Goal: Information Seeking & Learning: Compare options

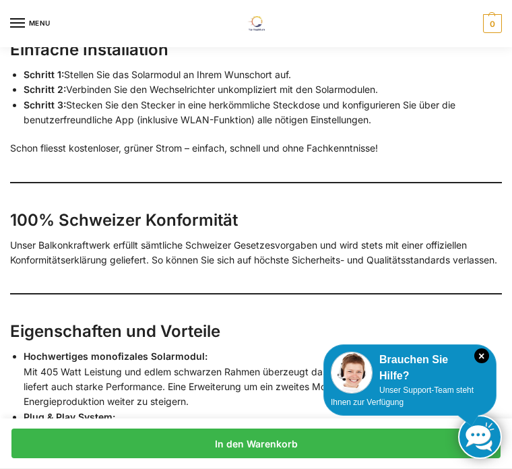
scroll to position [2083, 0]
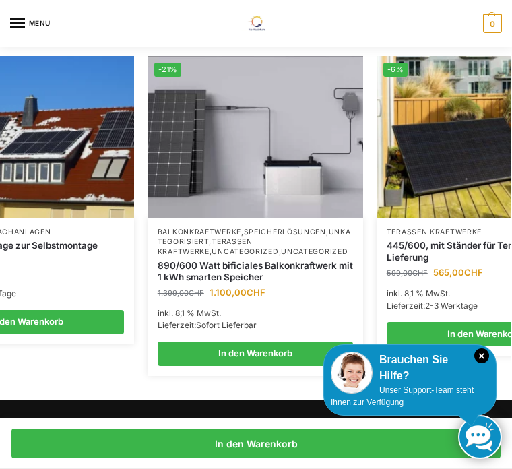
scroll to position [0, 323]
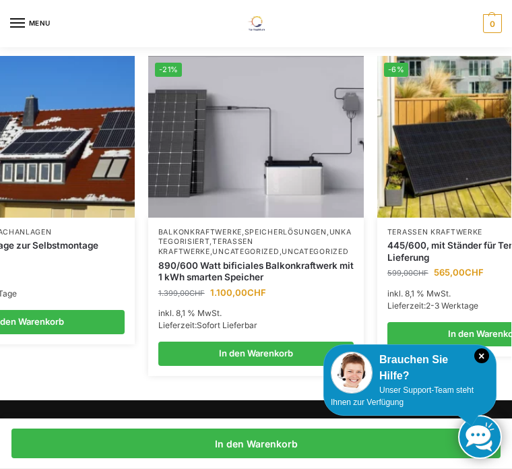
click at [304, 261] on link "890/600 Watt bificiales Balkonkraftwerk mit 1 kWh smarten Speicher" at bounding box center [255, 272] width 195 height 24
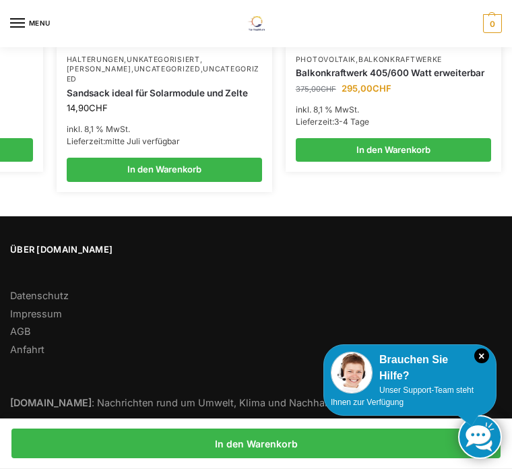
scroll to position [2025, 0]
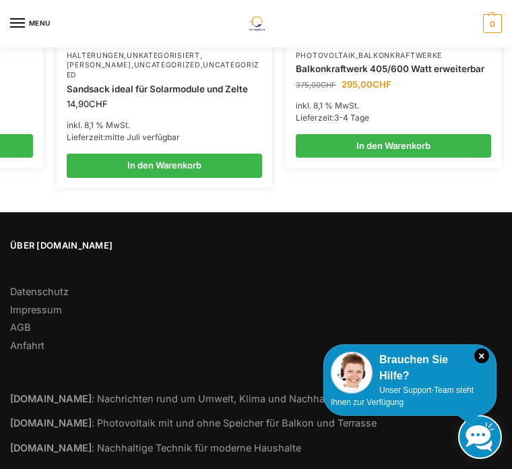
click at [494, 218] on footer "Über Tip-Top24.ch Datenschutz Impressum AGB Anfahrt Nachhaltiger24.ch : Nachric…" at bounding box center [256, 346] width 512 height 268
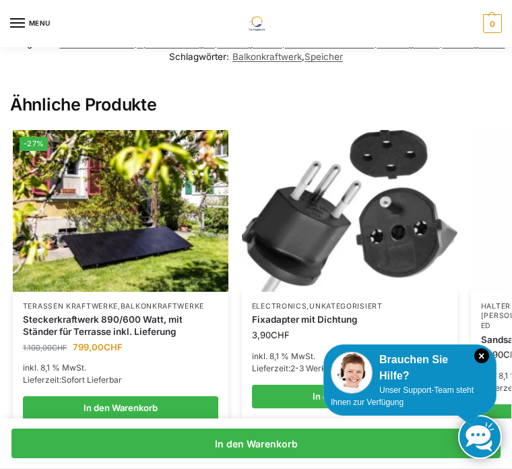
scroll to position [0, 0]
click at [160, 214] on img at bounding box center [121, 211] width 216 height 162
click at [175, 154] on img at bounding box center [121, 211] width 216 height 162
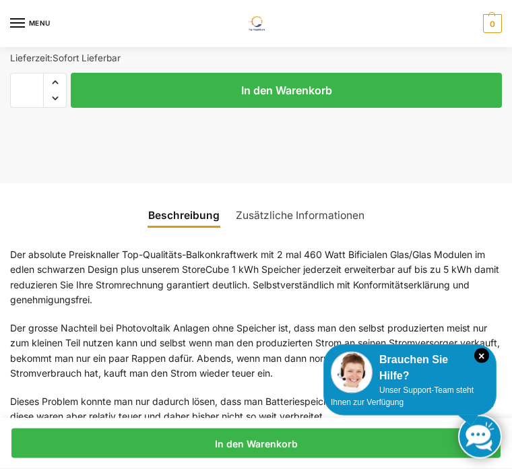
scroll to position [845, 0]
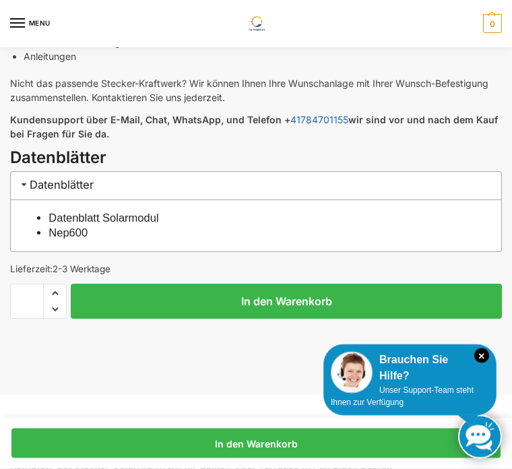
scroll to position [713, 0]
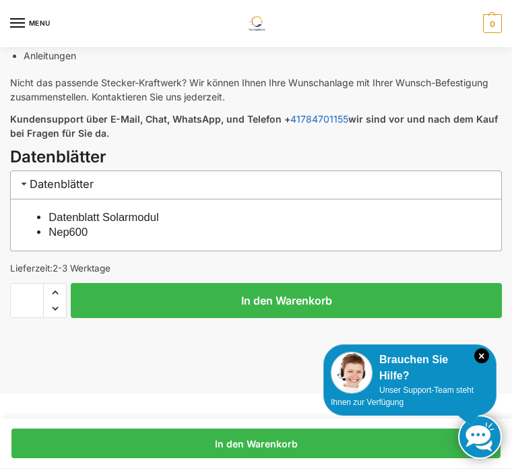
click at [345, 188] on h3 "Datenblätter" at bounding box center [256, 184] width 492 height 28
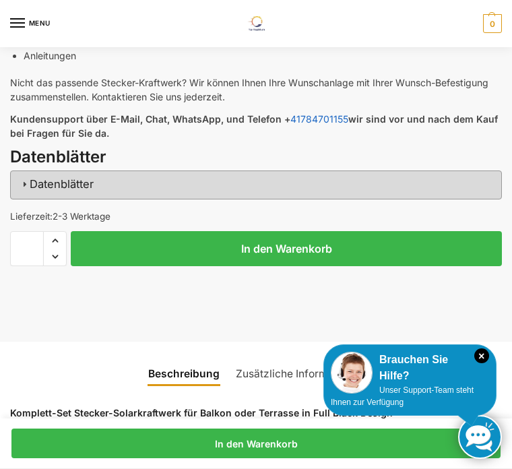
click at [362, 192] on h3 "Datenblätter" at bounding box center [256, 184] width 492 height 28
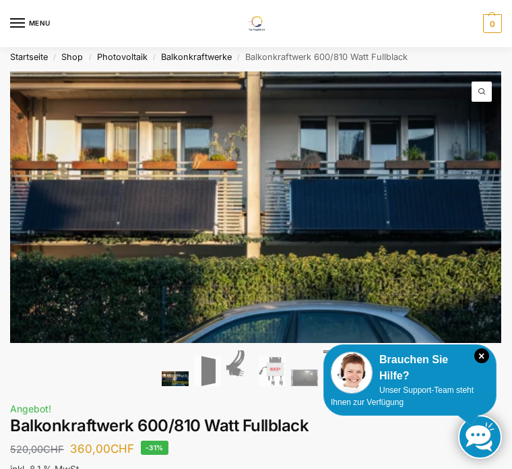
scroll to position [0, 0]
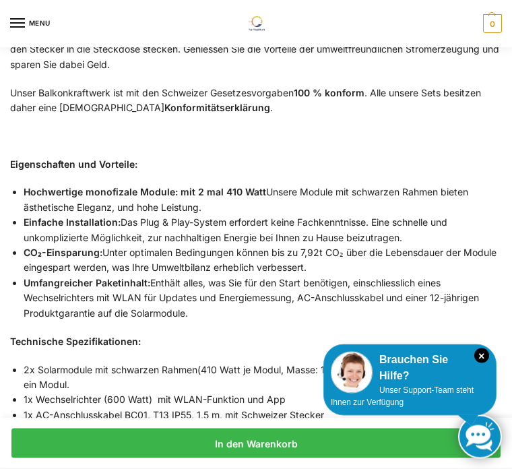
scroll to position [1245, 0]
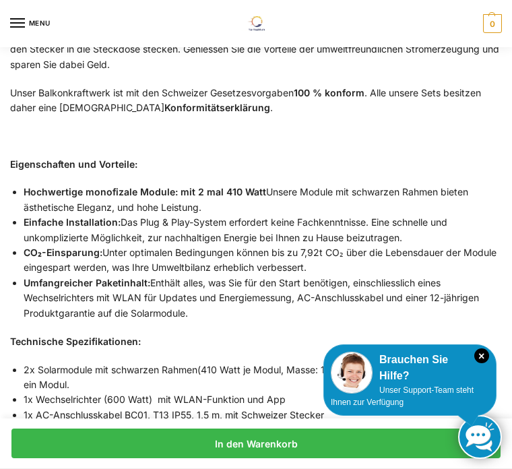
click at [488, 384] on div "Brauchen Sie Hilfe?" at bounding box center [410, 368] width 158 height 32
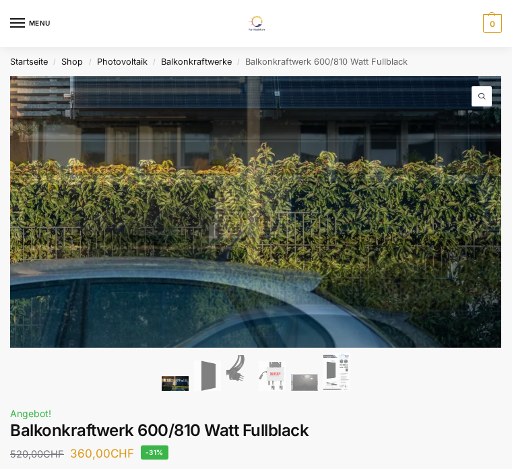
scroll to position [0, 0]
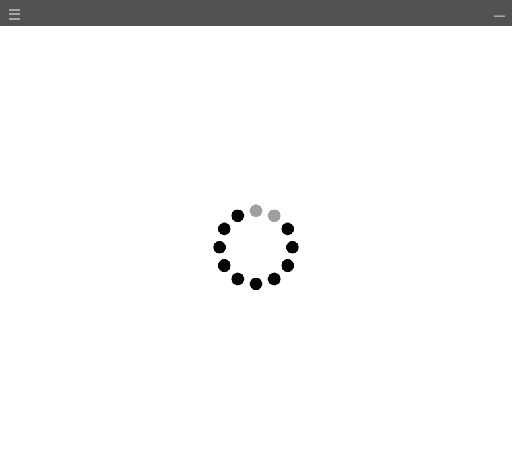
click at [13, 34] on img at bounding box center [13, 33] width 9 height 9
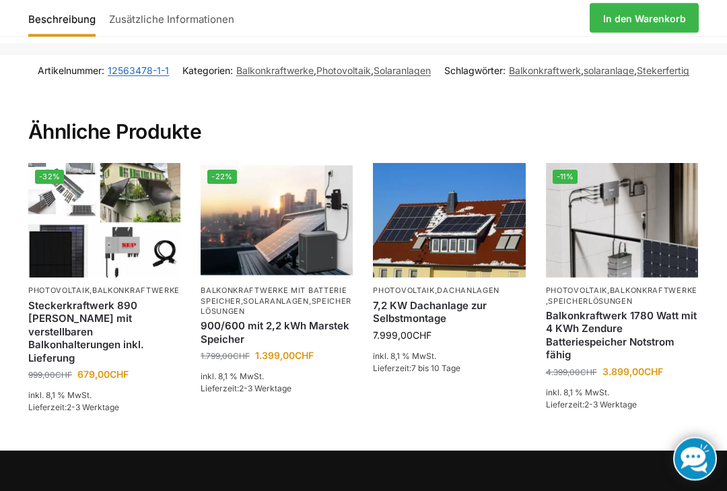
scroll to position [2080, 0]
click at [13, 224] on section "Ähnliche Produkte -32% Photovoltaik , Balkonkraftwerke Steckerkraftwerk 890 Wat…" at bounding box center [363, 269] width 727 height 364
click at [82, 232] on img at bounding box center [104, 220] width 152 height 115
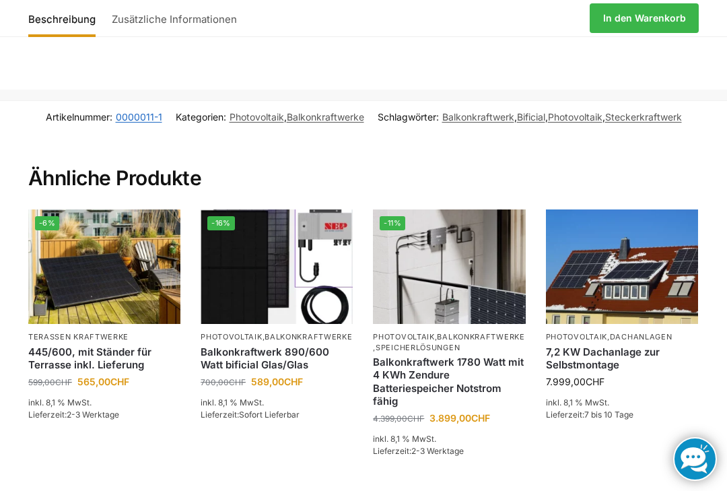
scroll to position [1836, 0]
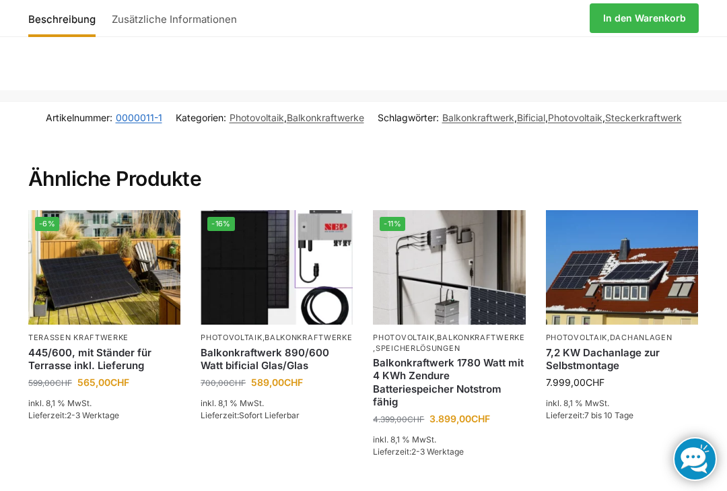
click at [63, 234] on img at bounding box center [104, 267] width 152 height 115
click at [67, 229] on img at bounding box center [104, 267] width 152 height 115
click at [69, 228] on img at bounding box center [104, 267] width 152 height 115
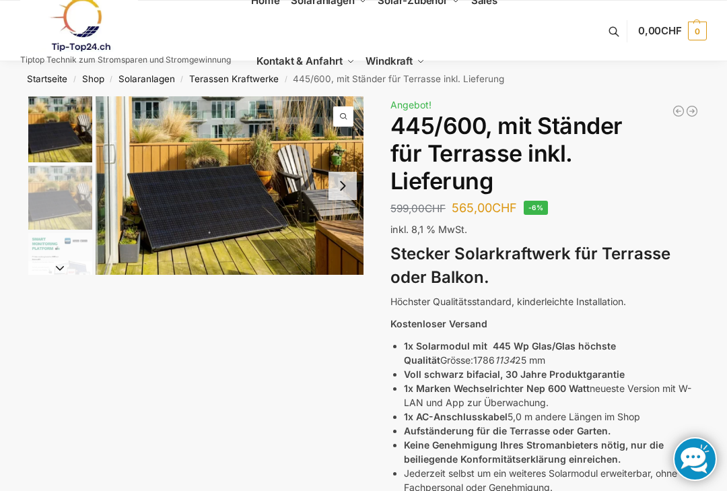
click at [350, 193] on button "Next slide" at bounding box center [343, 186] width 28 height 28
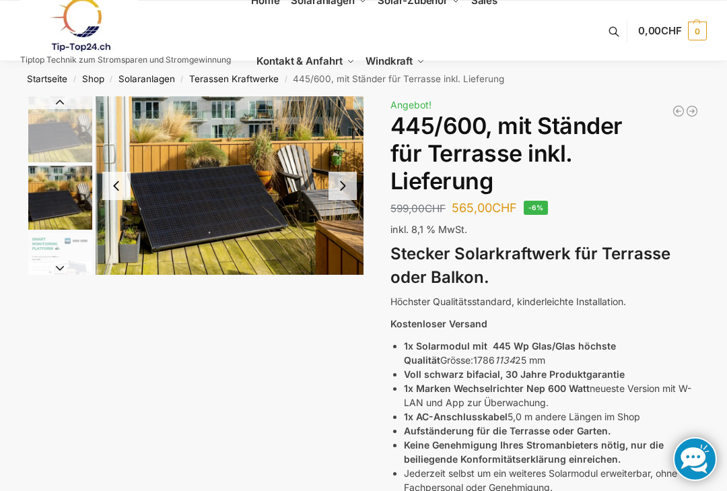
click at [350, 187] on button "Next slide" at bounding box center [343, 186] width 28 height 28
click at [346, 188] on button "Next slide" at bounding box center [343, 186] width 28 height 28
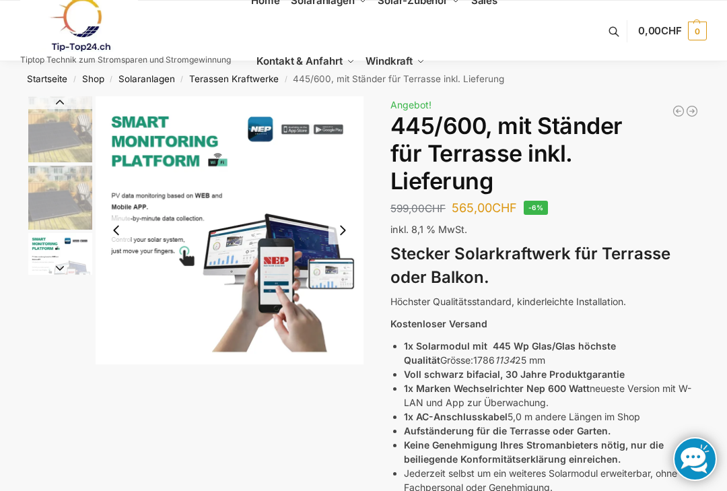
click at [353, 230] on button "Next slide" at bounding box center [343, 230] width 28 height 28
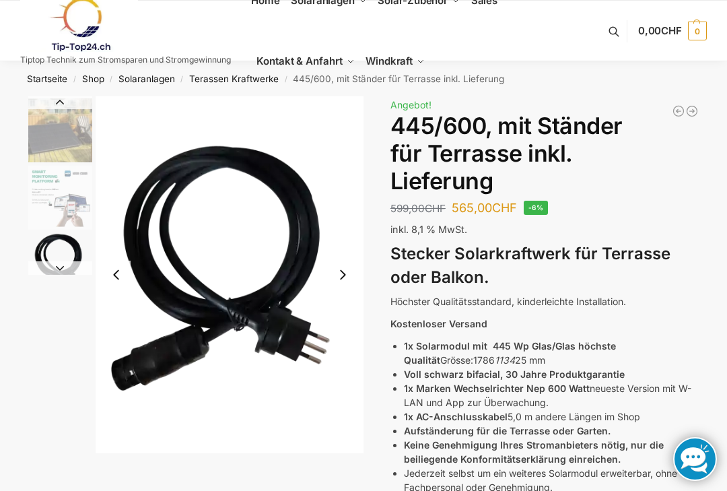
click at [350, 281] on button "Next slide" at bounding box center [343, 275] width 28 height 28
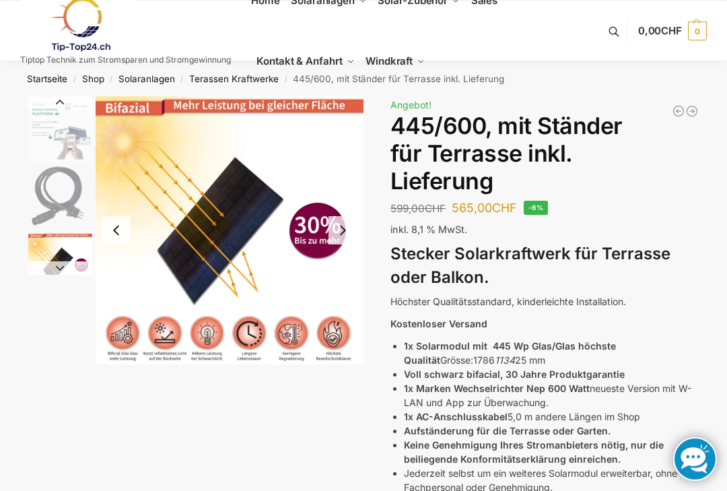
click at [352, 232] on button "Next slide" at bounding box center [343, 230] width 28 height 28
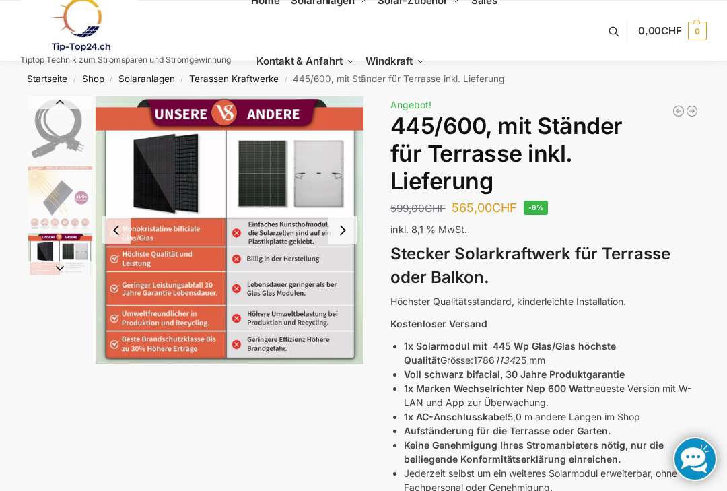
click at [348, 226] on button "Next slide" at bounding box center [343, 230] width 28 height 28
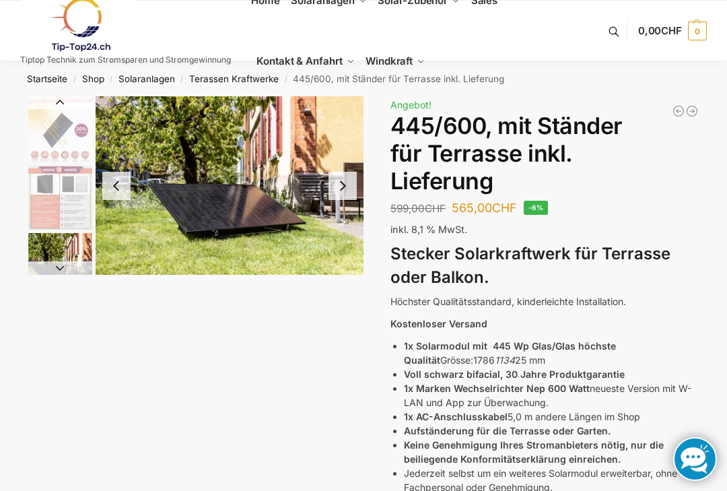
click at [356, 182] on button "Next slide" at bounding box center [343, 186] width 28 height 28
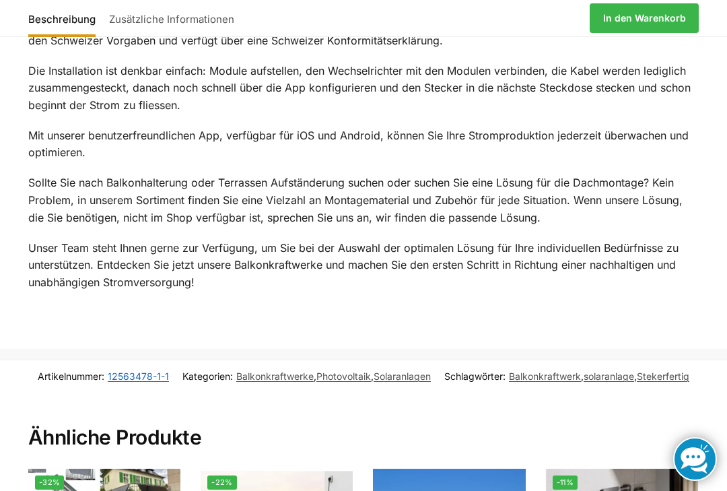
scroll to position [1699, 0]
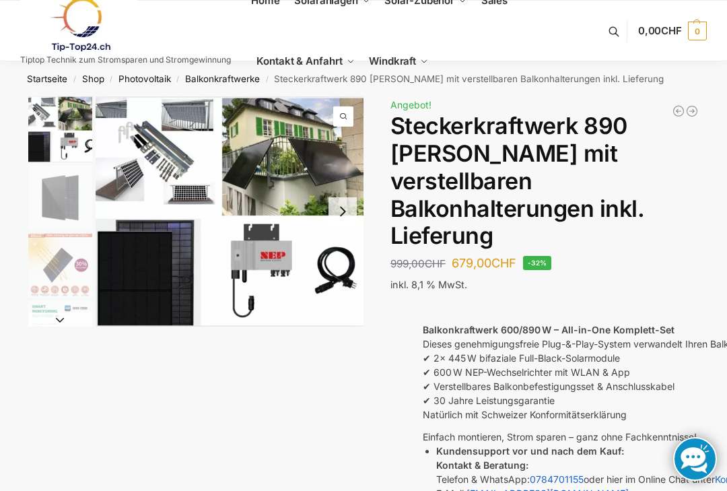
click at [169, 152] on img "1 / 10" at bounding box center [230, 211] width 268 height 230
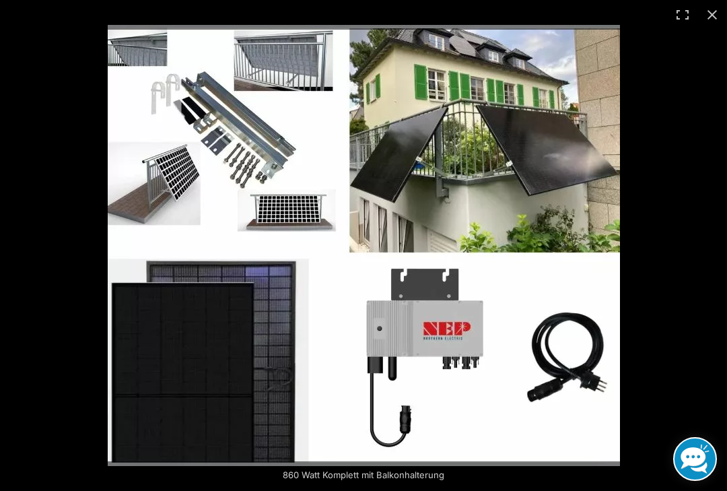
click at [194, 165] on img at bounding box center [364, 245] width 513 height 441
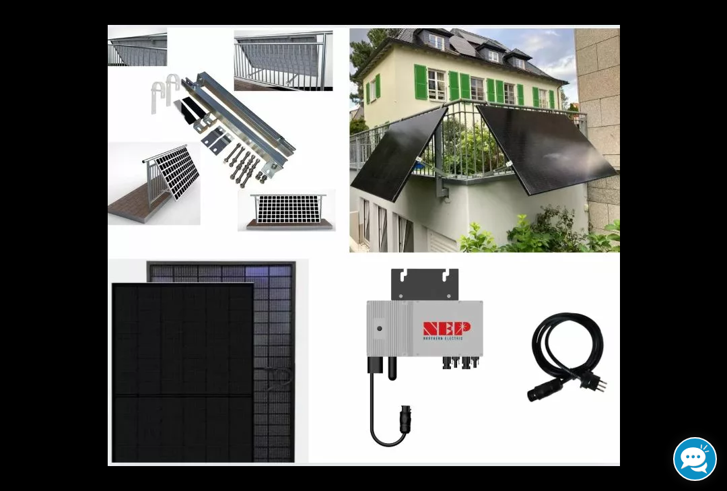
click at [203, 160] on img at bounding box center [364, 245] width 513 height 441
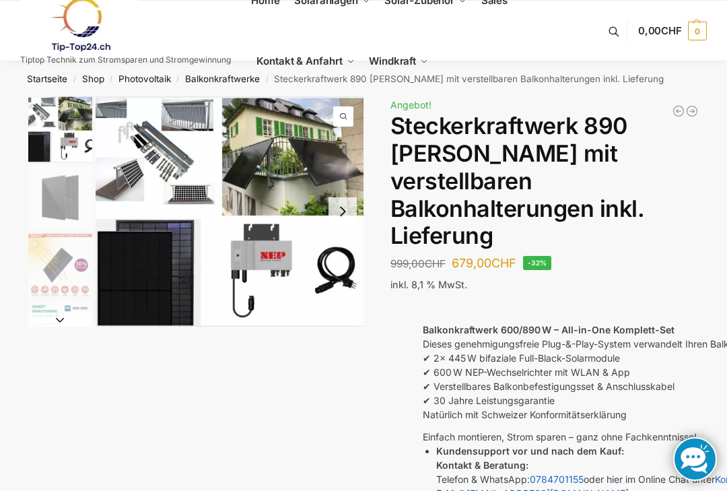
click at [84, 76] on link "Shop" at bounding box center [93, 78] width 22 height 11
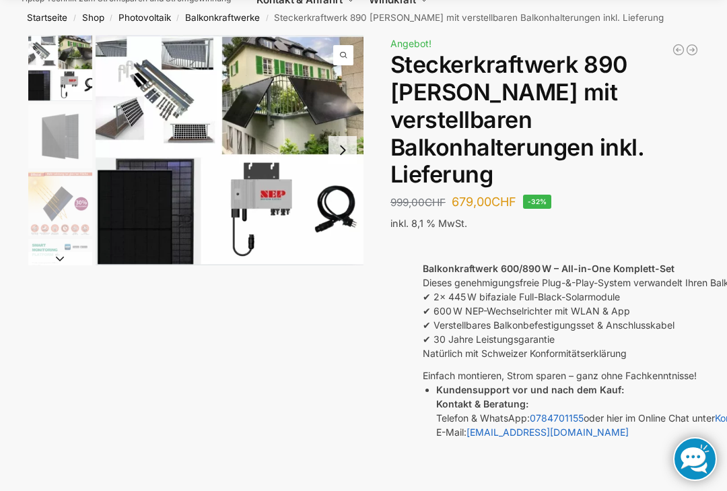
click at [227, 21] on link "Balkonkraftwerke" at bounding box center [222, 17] width 75 height 11
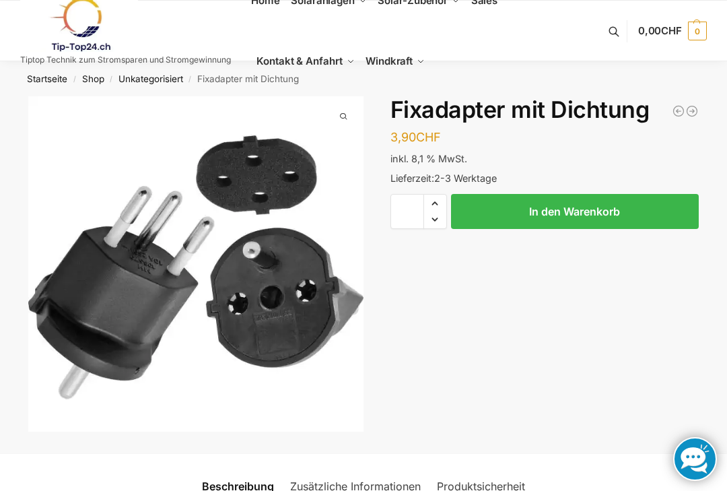
click at [46, 78] on link "Startseite" at bounding box center [47, 78] width 40 height 11
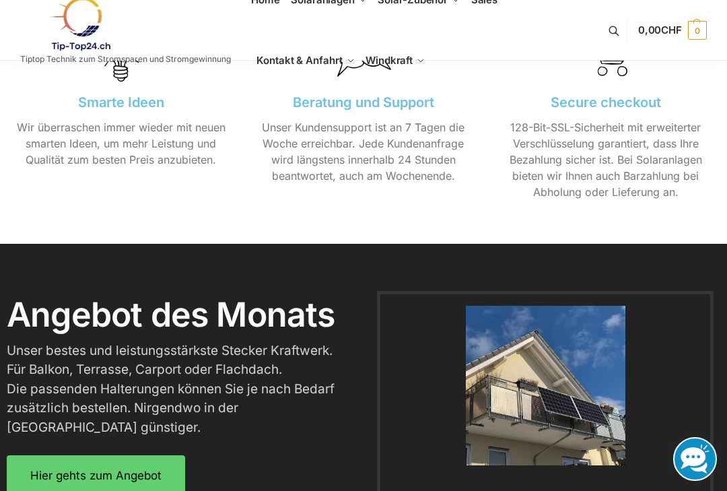
scroll to position [1393, 0]
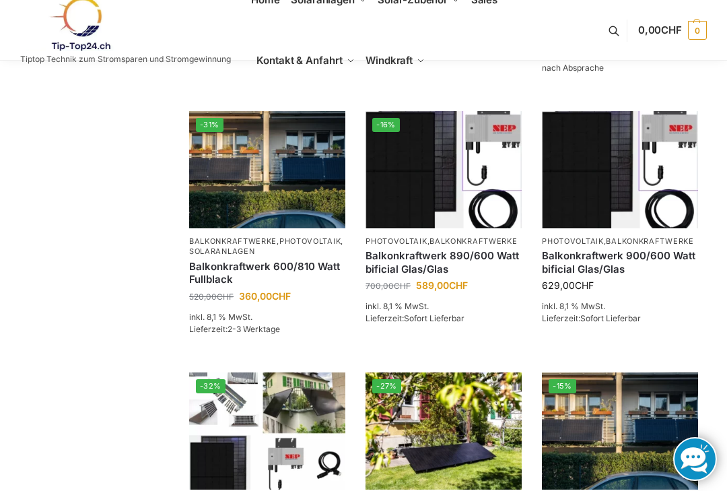
scroll to position [547, 0]
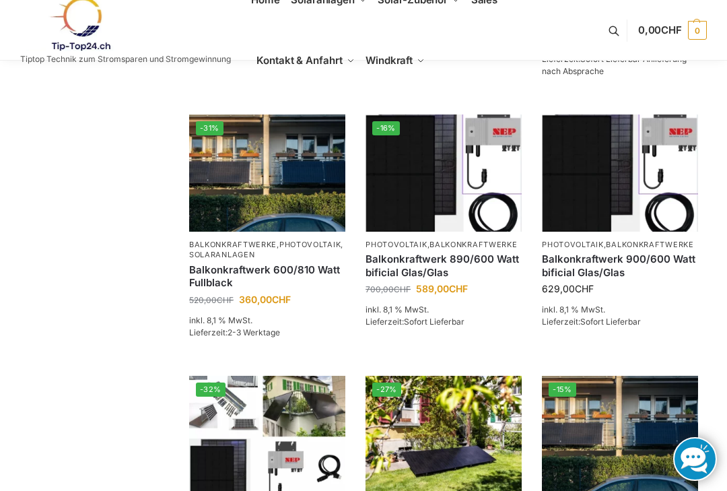
click at [199, 232] on img at bounding box center [267, 173] width 156 height 117
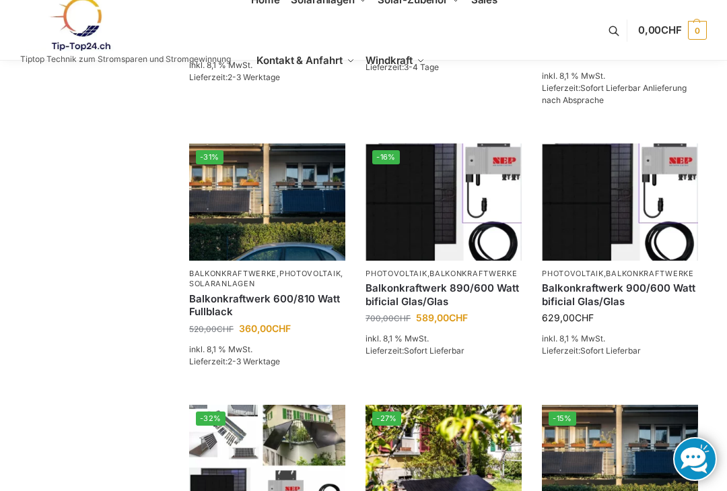
scroll to position [521, 0]
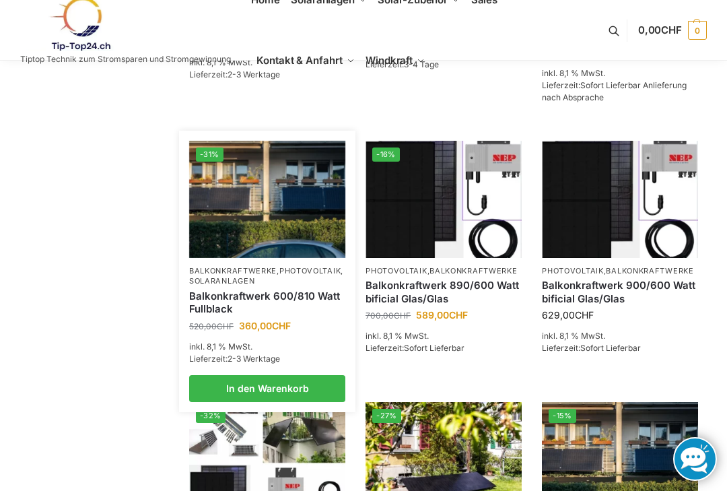
click at [219, 311] on link "Balkonkraftwerk 600/810 Watt Fullblack" at bounding box center [267, 303] width 156 height 26
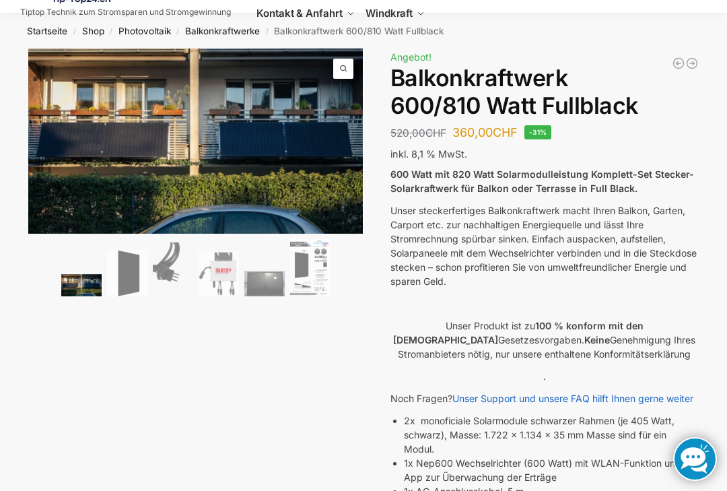
scroll to position [47, 0]
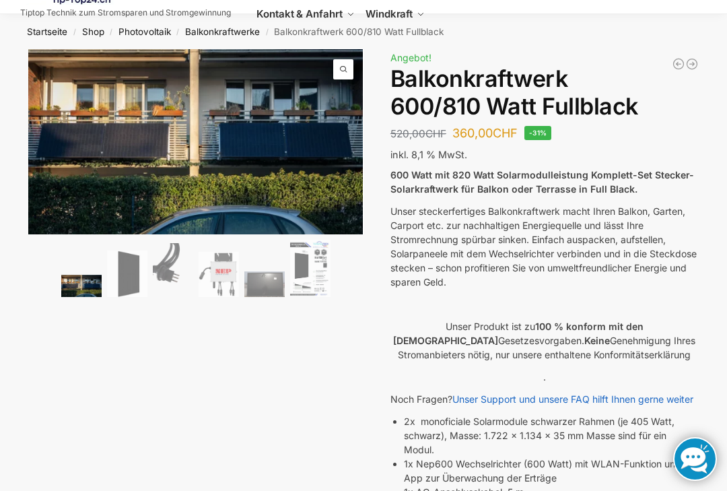
click at [259, 308] on div "🔍 Previous Next Beschreibung Zusätzliche Informationen 520,00 CHF Ursprüngliche…" at bounding box center [363, 491] width 727 height 884
click at [255, 311] on div "🔍 Previous Next Beschreibung Zusätzliche Informationen 520,00 CHF Ursprüngliche…" at bounding box center [363, 491] width 727 height 884
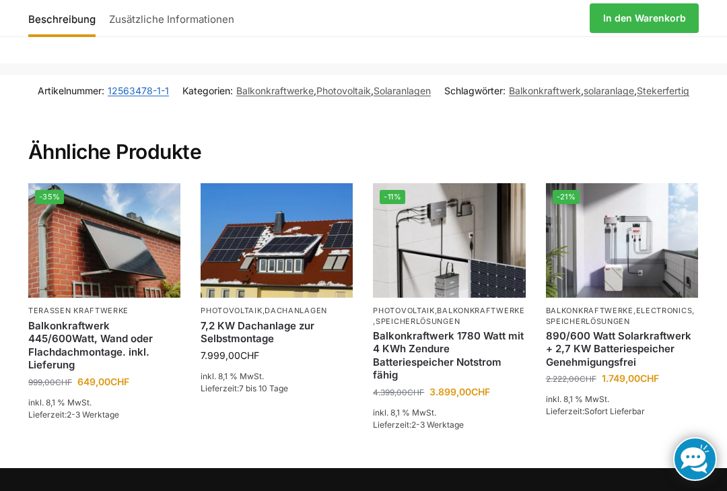
scroll to position [2059, 0]
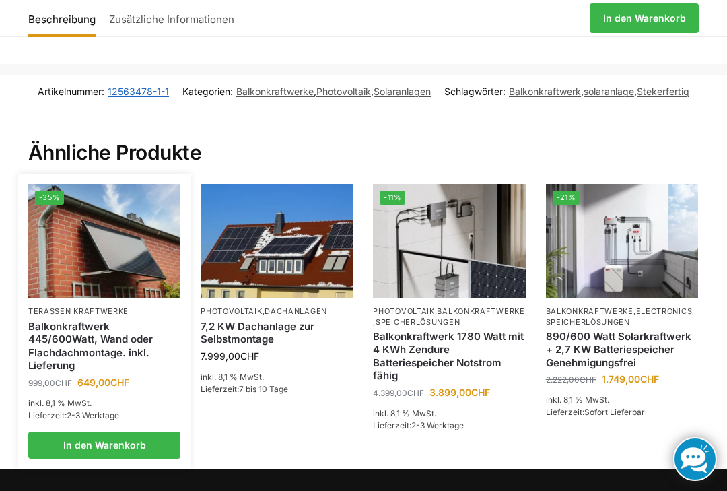
click at [71, 320] on link "Balkonkraftwerk 445/600Watt, Wand oder Flachdachmontage. inkl. Lieferung" at bounding box center [104, 346] width 152 height 53
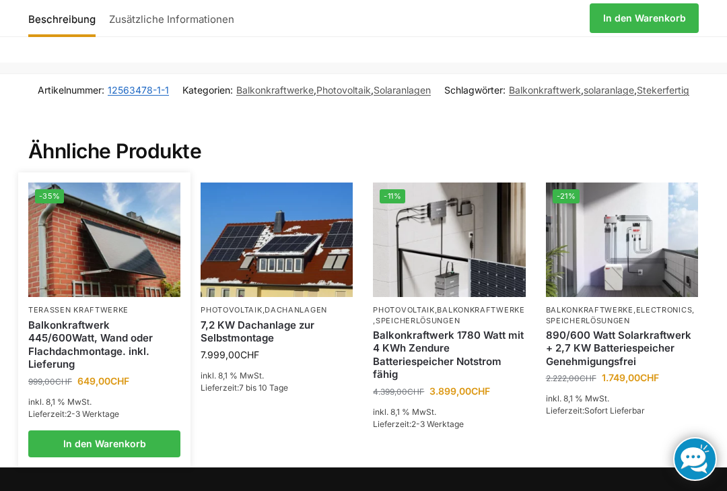
scroll to position [2052, 0]
